Goal: Communication & Community: Answer question/provide support

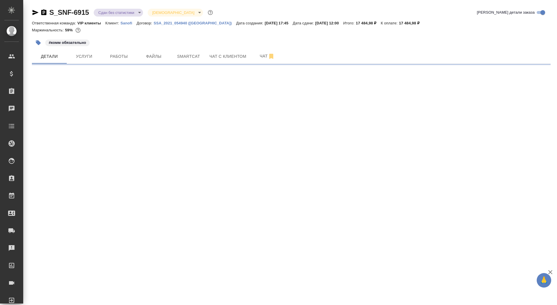
select select "RU"
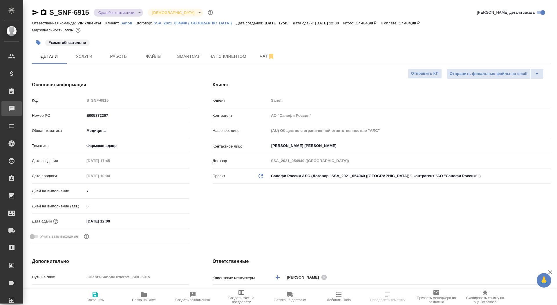
type textarea "x"
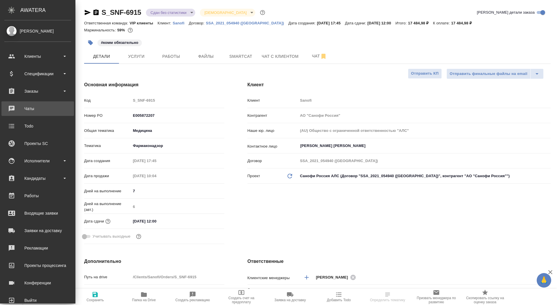
type input "[PERSON_NAME]"
click at [25, 94] on div "Заказы" at bounding box center [37, 91] width 67 height 9
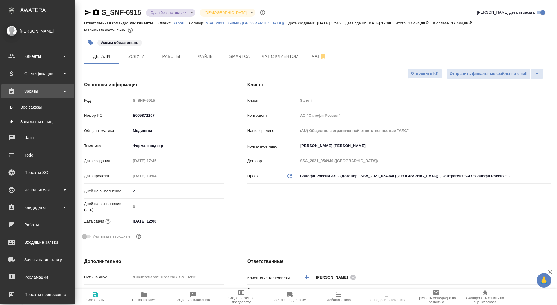
type textarea "x"
click at [25, 108] on div "Все заказы" at bounding box center [37, 107] width 61 height 6
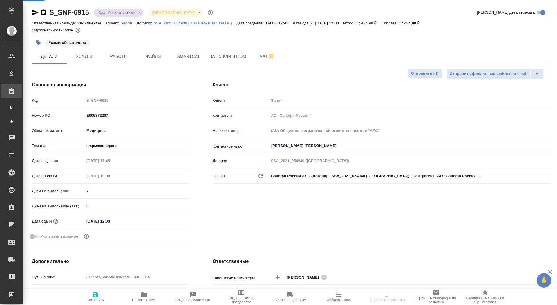
type textarea "x"
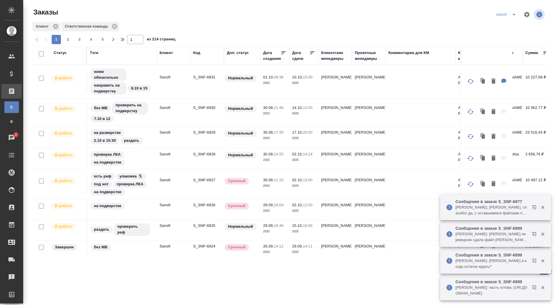
click at [275, 60] on div "Дата создания" at bounding box center [272, 56] width 18 height 12
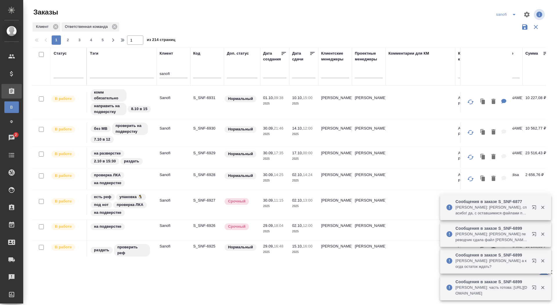
click at [298, 75] on input "text" at bounding box center [306, 73] width 20 height 8
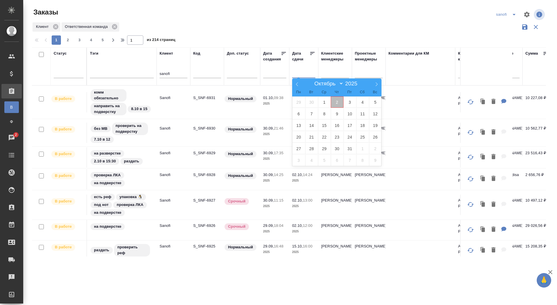
click at [339, 103] on span "2" at bounding box center [337, 101] width 13 height 11
type div "2025-10-01T21:00:00.000Z"
click at [350, 104] on span "3" at bounding box center [349, 101] width 13 height 11
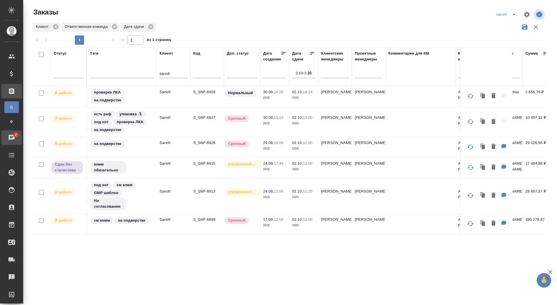
click at [12, 138] on div "Чаты" at bounding box center [4, 137] width 15 height 9
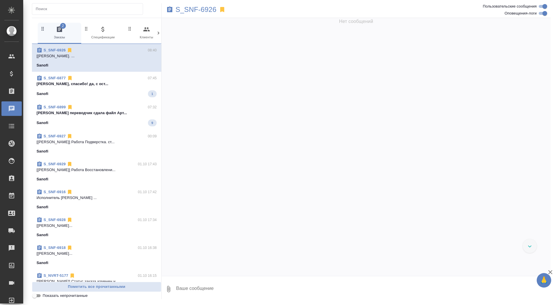
scroll to position [23128, 0]
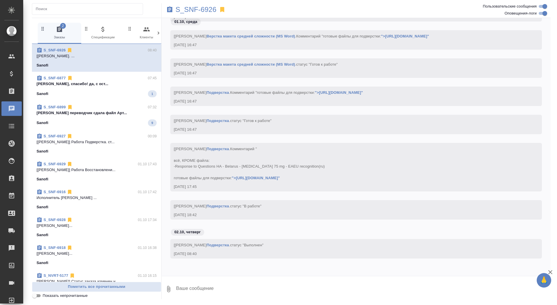
click at [111, 86] on p "Оксютович Ирина Ириш, спасибо! да, с ост..." at bounding box center [97, 84] width 120 height 6
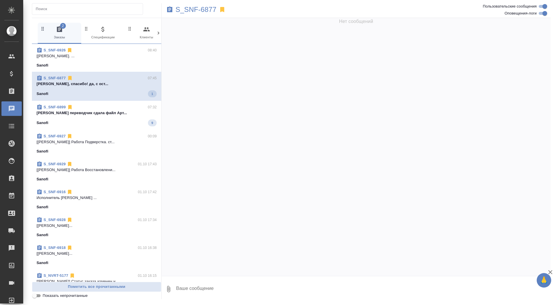
scroll to position [28944, 0]
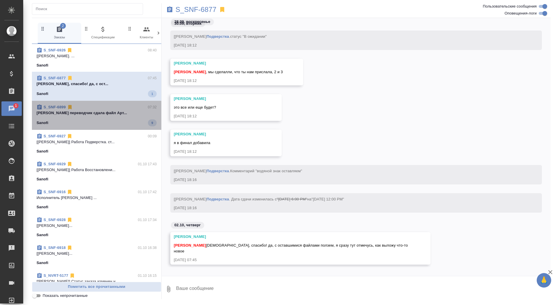
click at [112, 117] on span "S_SNF-6899 07:32 Арсеньева Вера переводчик сдала файл Арт... Sanofi 9" at bounding box center [97, 115] width 120 height 22
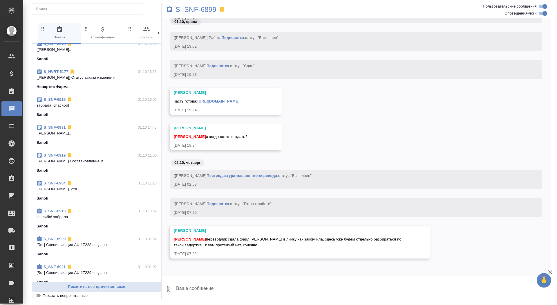
scroll to position [279, 0]
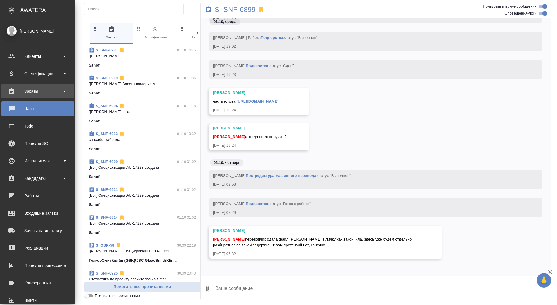
click at [25, 90] on div "Заказы" at bounding box center [37, 91] width 67 height 9
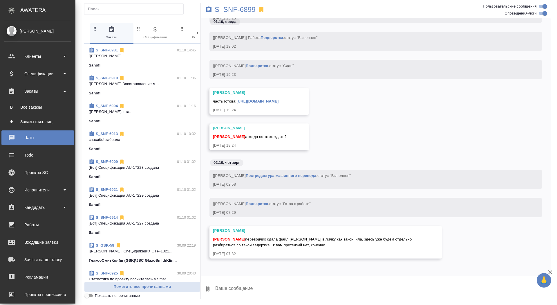
click at [25, 99] on ul "В Все заказы Ф Заказы физ. лиц" at bounding box center [37, 112] width 75 height 29
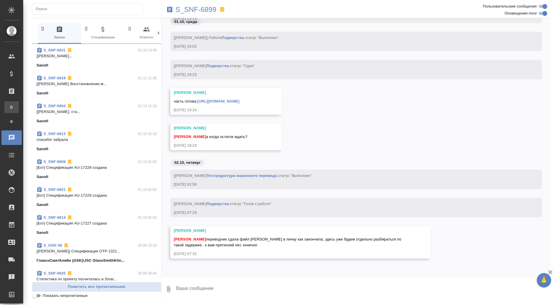
click at [9, 107] on div "Все заказы" at bounding box center [4, 107] width 9 height 6
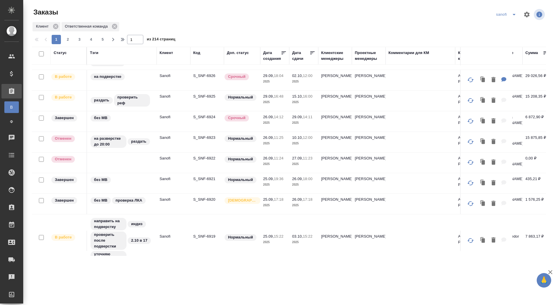
scroll to position [176, 0]
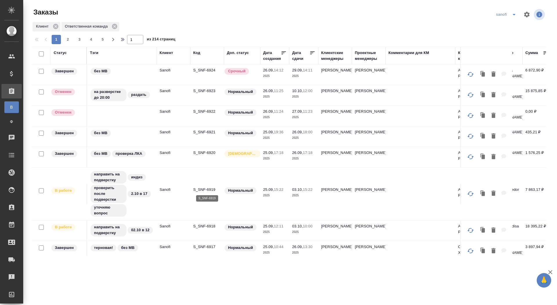
click at [205, 188] on p "S_SNF-6919" at bounding box center [207, 190] width 28 height 6
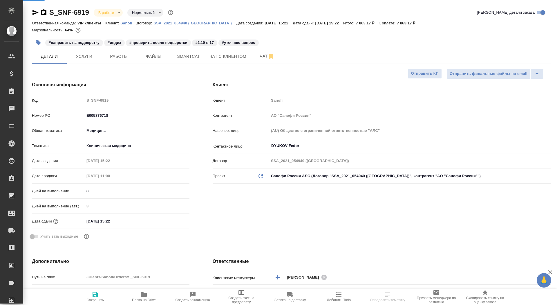
select select "RU"
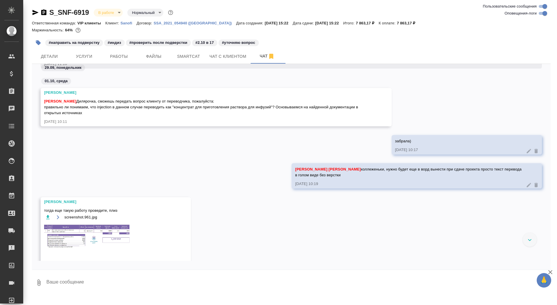
scroll to position [3305, 0]
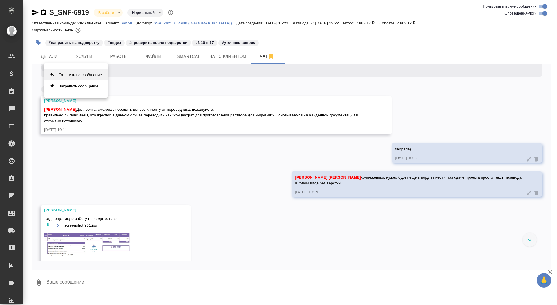
click at [98, 76] on button "Ответить на сообщение" at bounding box center [76, 74] width 64 height 11
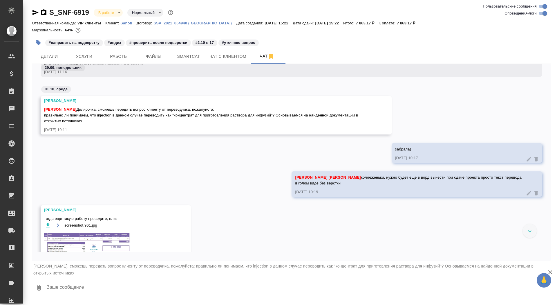
click at [70, 281] on textarea at bounding box center [298, 288] width 505 height 20
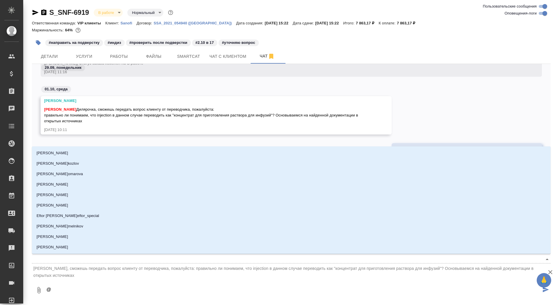
type textarea "@г"
type input "г"
type textarea "@го"
type input "го"
type textarea "@гор"
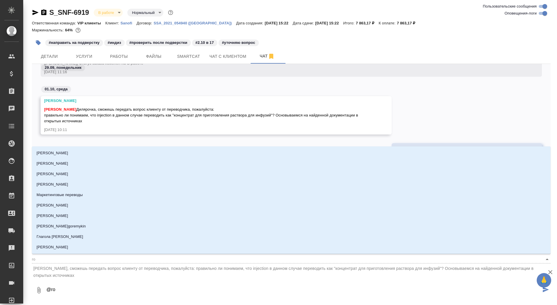
type input "гор"
type textarea "@горш"
type input "горш"
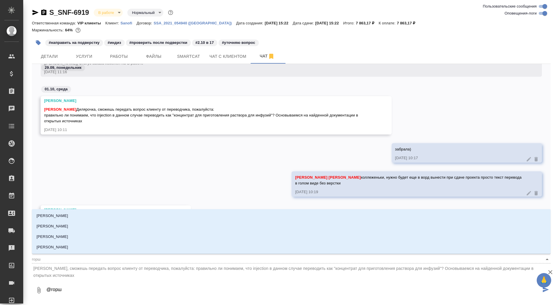
type textarea "@горшк"
type input "горшк"
type textarea "@горшко"
type input "горшко"
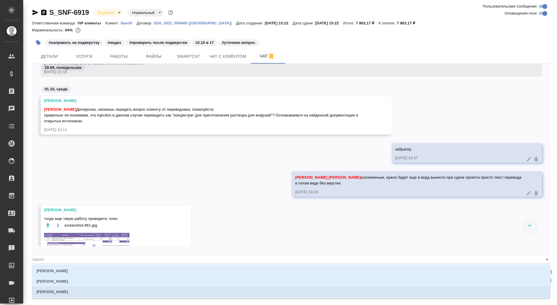
click at [76, 290] on li "[PERSON_NAME]" at bounding box center [291, 291] width 519 height 10
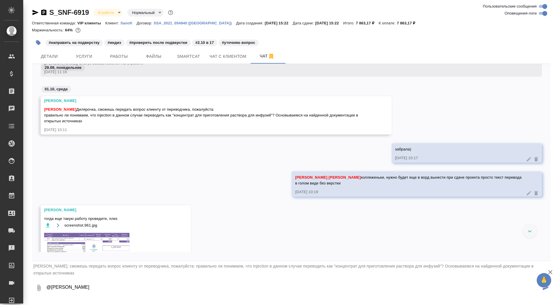
paste textarea "Диляра, здравствуйте! Да, давайте попробуем ваш вариант"
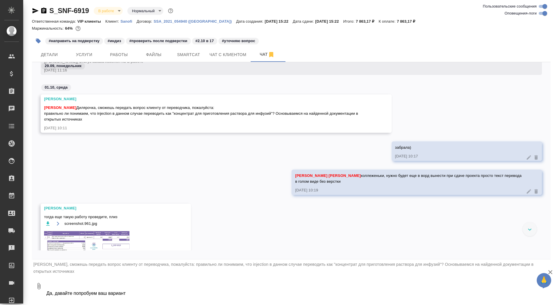
type textarea "@Горшкова Валентина Диляра, здравствуйте! Да, давайте попробуем ваш вариант"
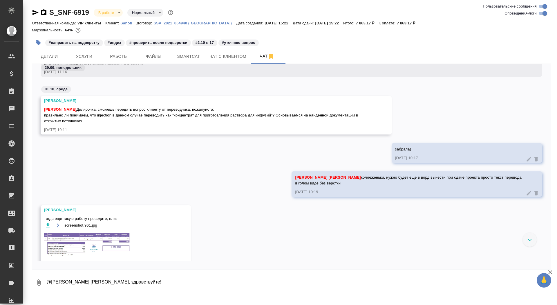
scroll to position [3712, 0]
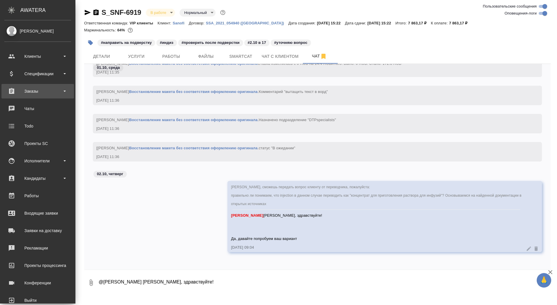
click at [25, 93] on div "Заказы" at bounding box center [37, 91] width 67 height 9
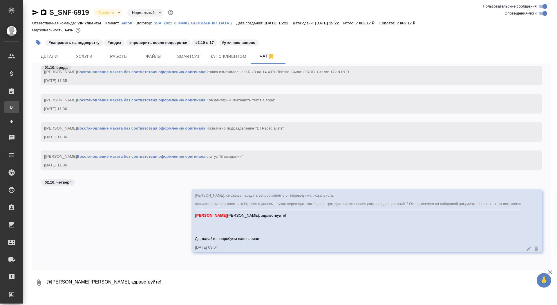
click at [9, 108] on div "Все заказы" at bounding box center [4, 107] width 9 height 6
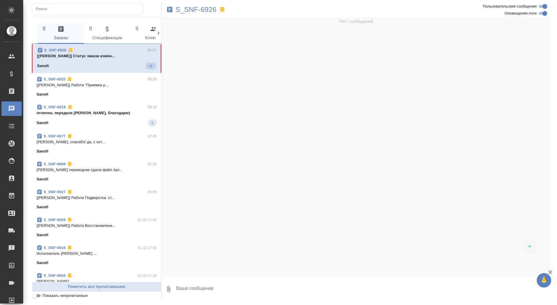
scroll to position [25787, 0]
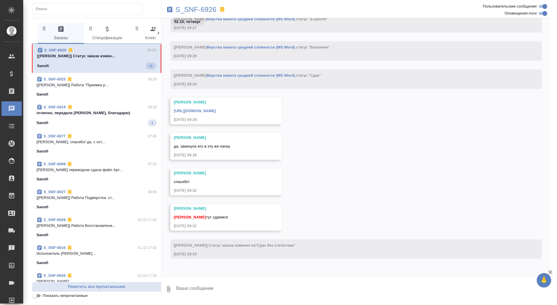
click at [276, 290] on textarea at bounding box center [363, 289] width 375 height 20
type textarea "забрала, спасибо"
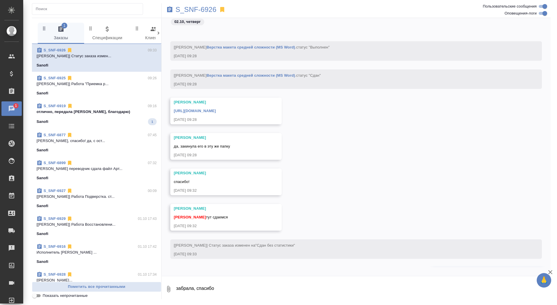
scroll to position [25815, 0]
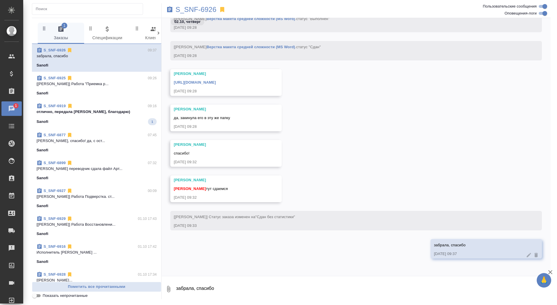
click at [216, 82] on link "https://drive.awatera.com/apps/files/files/10539538?dir=/Shares/Sanofi/Orders/S…" at bounding box center [195, 82] width 42 height 4
click at [187, 11] on p "S_SNF-6926" at bounding box center [196, 10] width 41 height 6
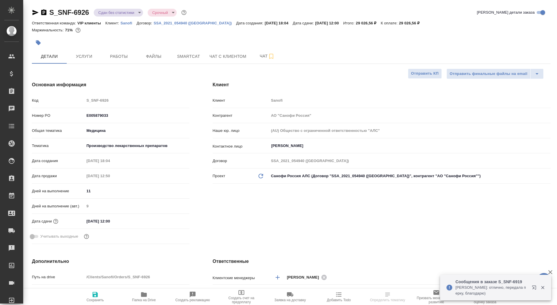
select select "RU"
click at [44, 15] on icon "button" at bounding box center [43, 12] width 7 height 7
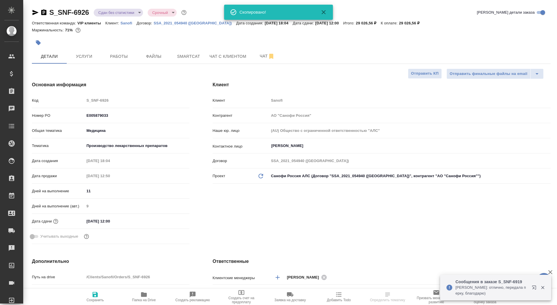
click at [44, 12] on icon "button" at bounding box center [43, 12] width 5 height 6
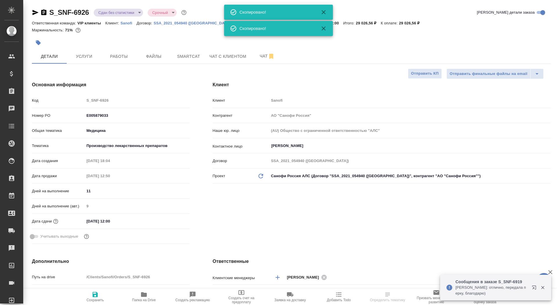
click at [44, 14] on icon "button" at bounding box center [43, 12] width 5 height 6
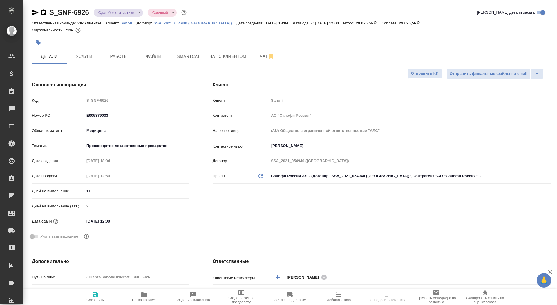
select select "RU"
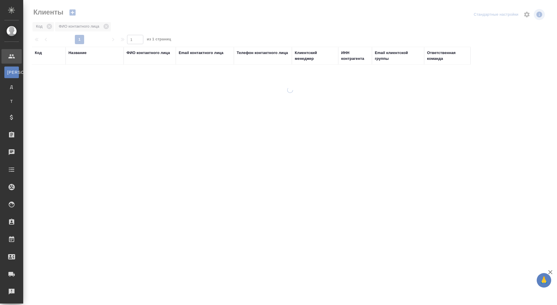
select select "RU"
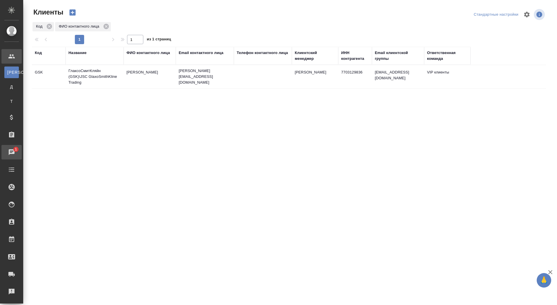
click at [8, 151] on div "Чаты" at bounding box center [4, 152] width 15 height 9
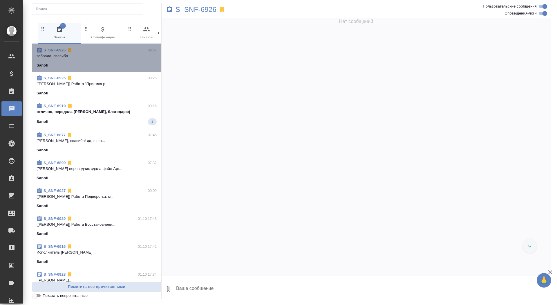
click at [101, 60] on span "S_SNF-6926 09:37 забрала, спасибо Sanofi" at bounding box center [97, 57] width 120 height 21
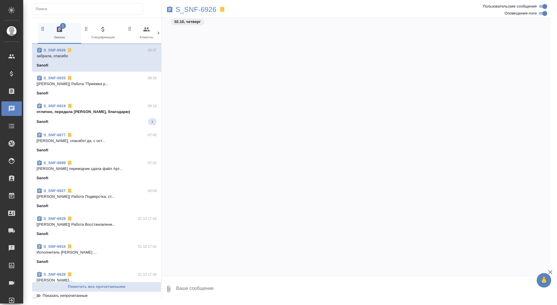
scroll to position [26030, 0]
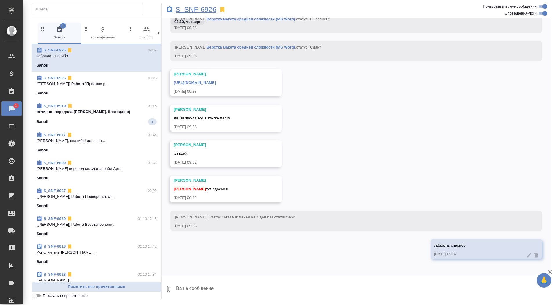
click at [209, 8] on p "S_SNF-6926" at bounding box center [196, 10] width 41 height 6
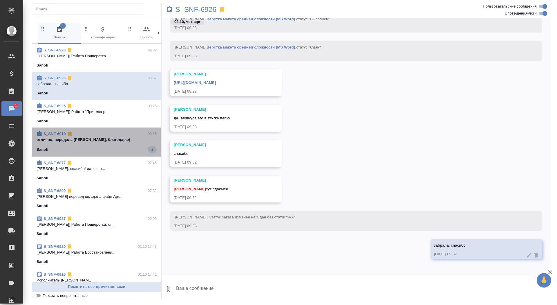
click at [92, 150] on div "Sanofi 1" at bounding box center [97, 149] width 120 height 7
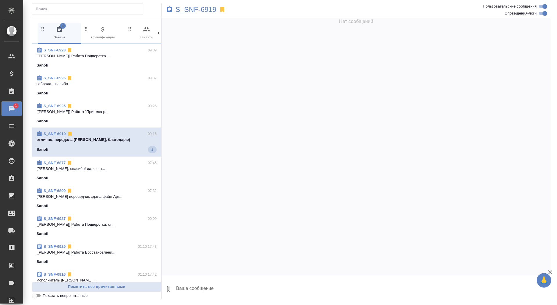
scroll to position [18742, 0]
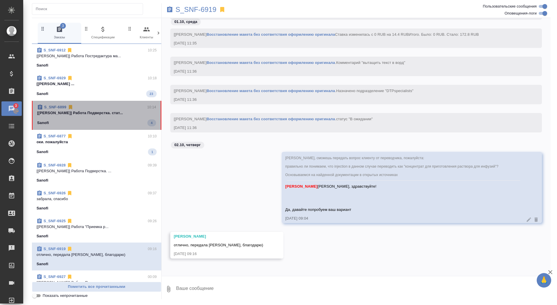
click at [85, 114] on p "[Крамник Артём] Работа Подверстка. стат..." at bounding box center [96, 113] width 119 height 6
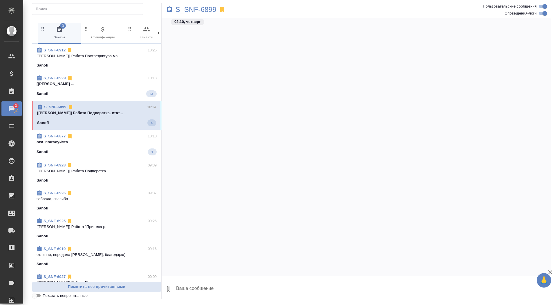
scroll to position [65826, 0]
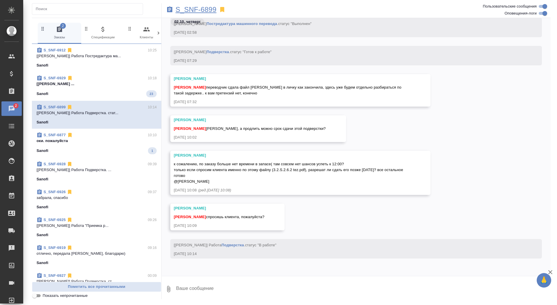
click at [189, 9] on p "S_SNF-6899" at bounding box center [196, 10] width 41 height 6
click at [216, 292] on textarea at bounding box center [363, 289] width 375 height 20
type textarea "давайте сдадим позже"
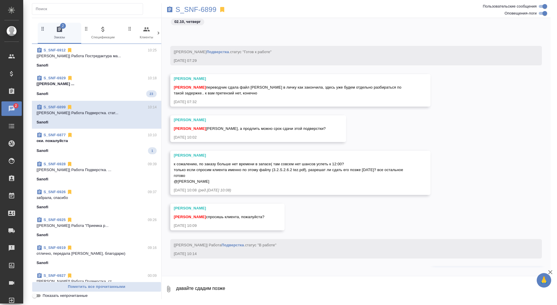
scroll to position [65854, 0]
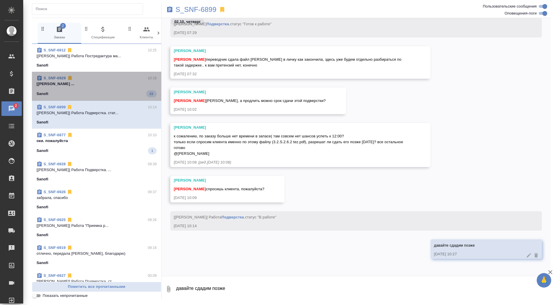
click at [93, 95] on div "Sanofi 23" at bounding box center [97, 93] width 120 height 7
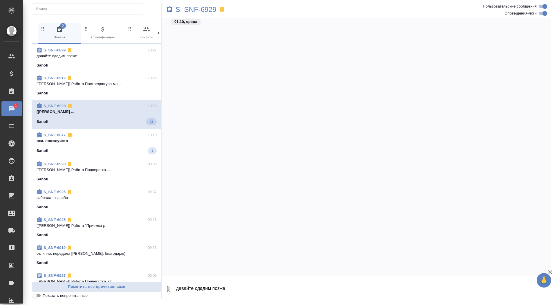
scroll to position [9995, 0]
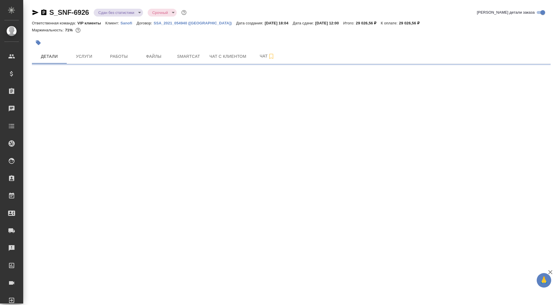
select select "RU"
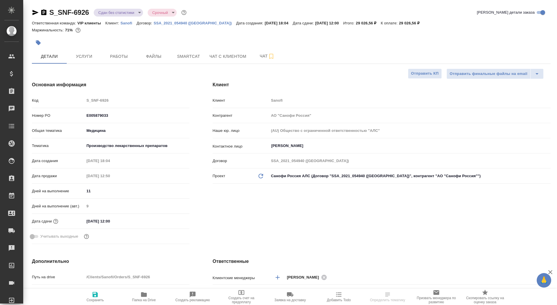
type textarea "x"
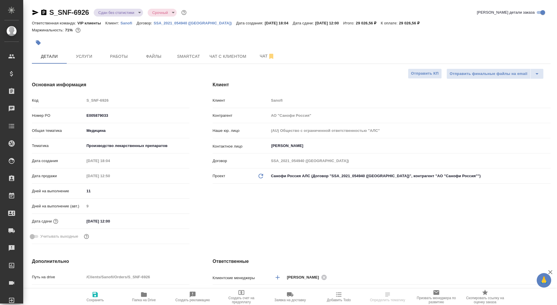
type textarea "x"
click at [48, 12] on div "S_SNF-6926 Сдан без статистики distributed Срочный urgent" at bounding box center [110, 12] width 156 height 9
click at [42, 11] on icon "button" at bounding box center [43, 12] width 5 height 6
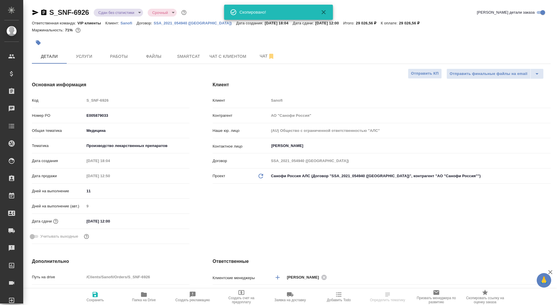
type textarea "x"
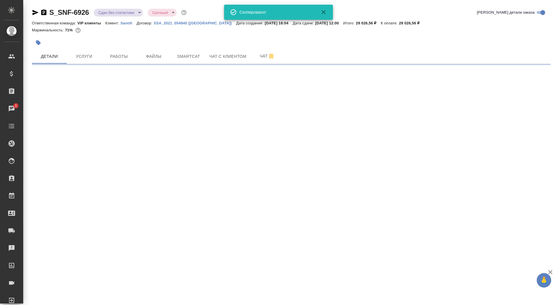
select select "RU"
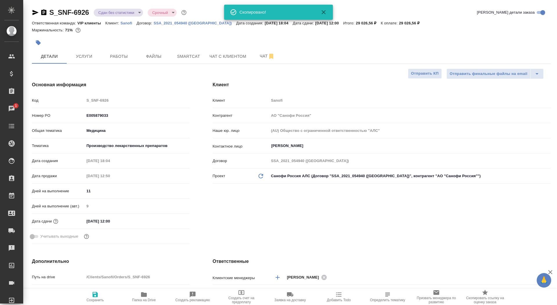
type textarea "x"
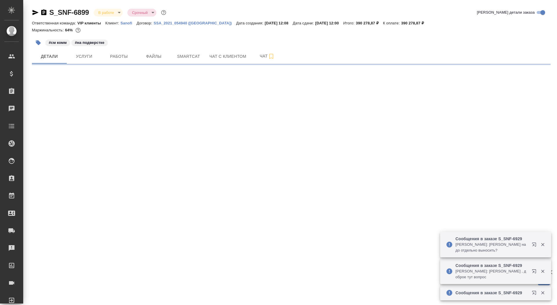
select select "RU"
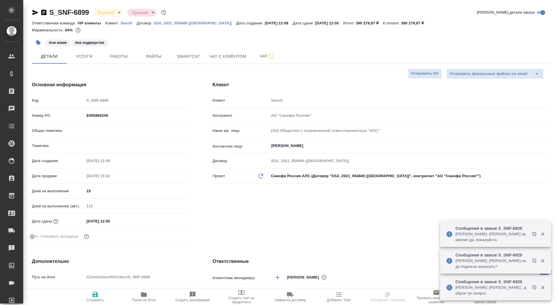
type textarea "x"
type input "VIP клиенты"
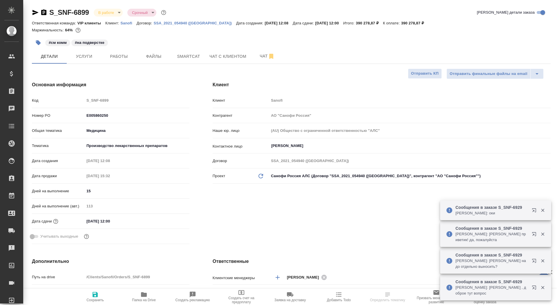
type textarea "x"
type input "[PERSON_NAME]"
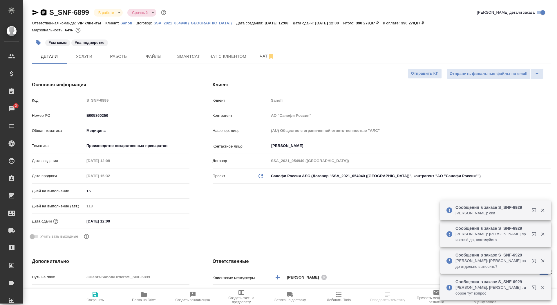
click at [46, 11] on icon "button" at bounding box center [43, 12] width 5 height 6
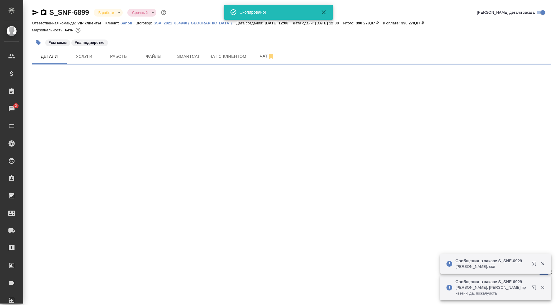
select select "RU"
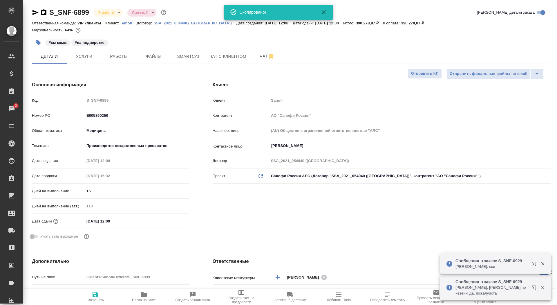
type textarea "x"
